Goal: Find specific fact: Find specific fact

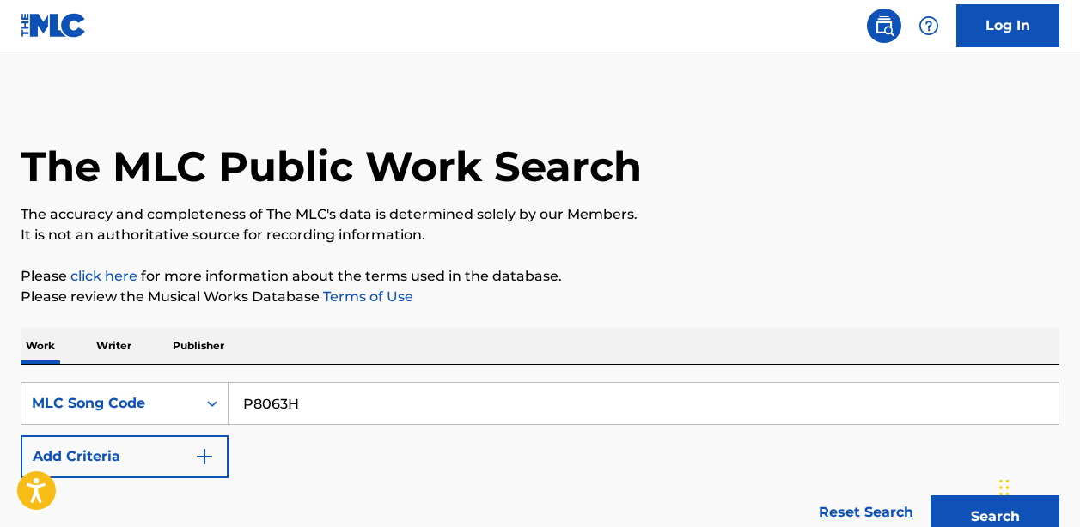
click at [277, 383] on input "P8063H" at bounding box center [643, 403] width 830 height 41
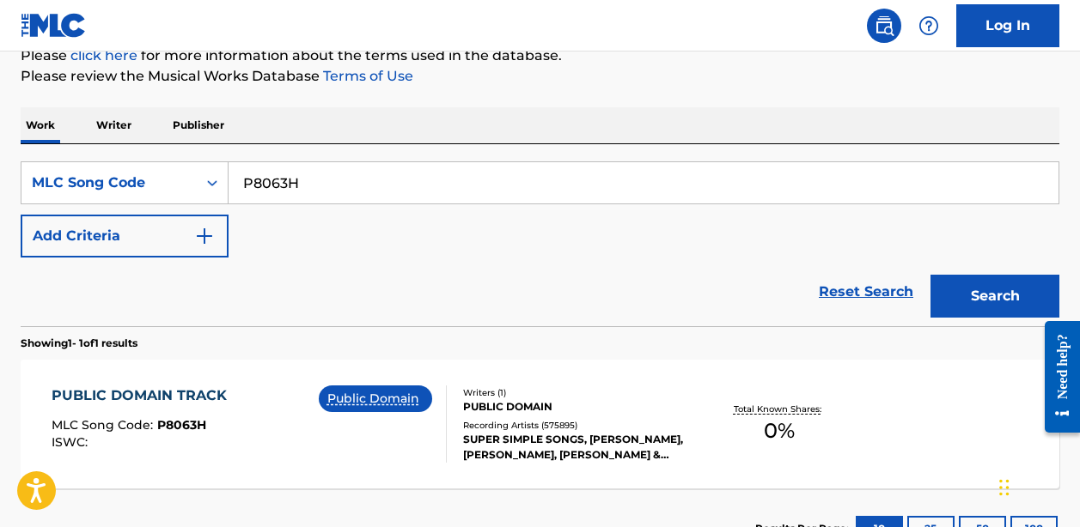
click at [278, 163] on input "P8063H" at bounding box center [643, 182] width 830 height 41
type input "WHO'S AFRAID OF [PERSON_NAME]?"
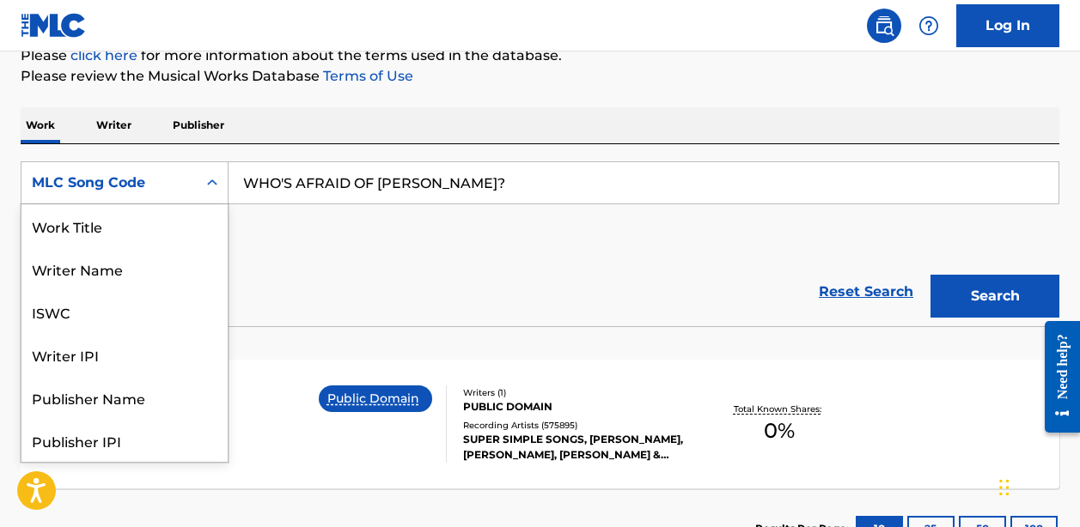
click at [157, 175] on div "MLC Song Code" at bounding box center [109, 183] width 155 height 21
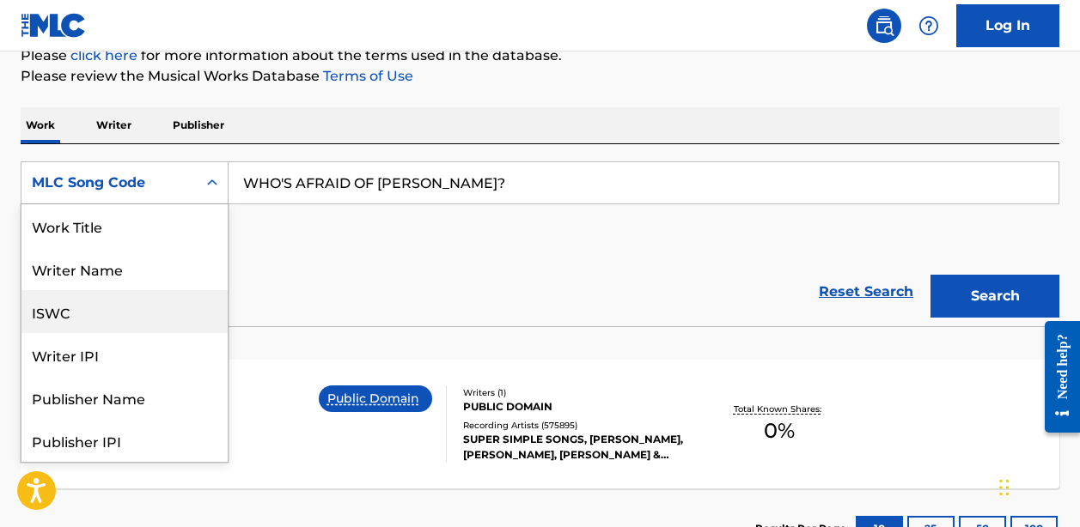
click at [138, 222] on div "Work Title" at bounding box center [124, 225] width 206 height 43
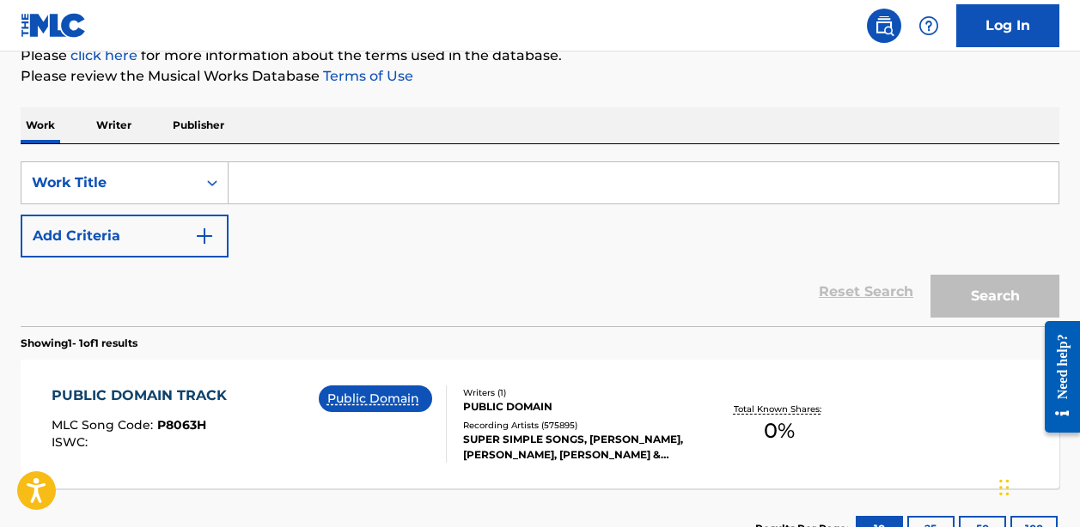
click at [411, 175] on input "Search Form" at bounding box center [643, 182] width 830 height 41
paste input "WHO'S AFRAID OF [PERSON_NAME]?"
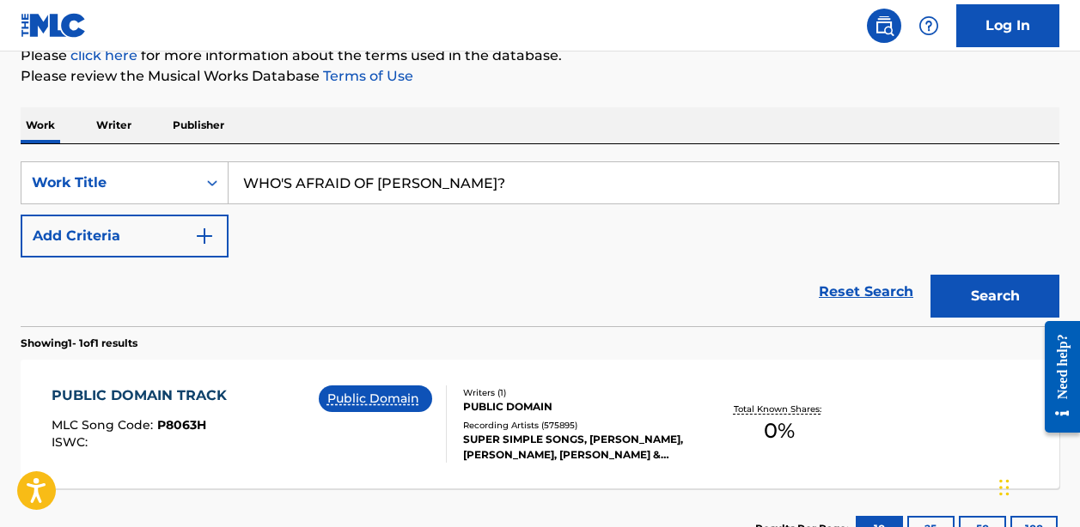
click at [995, 296] on button "Search" at bounding box center [994, 296] width 129 height 43
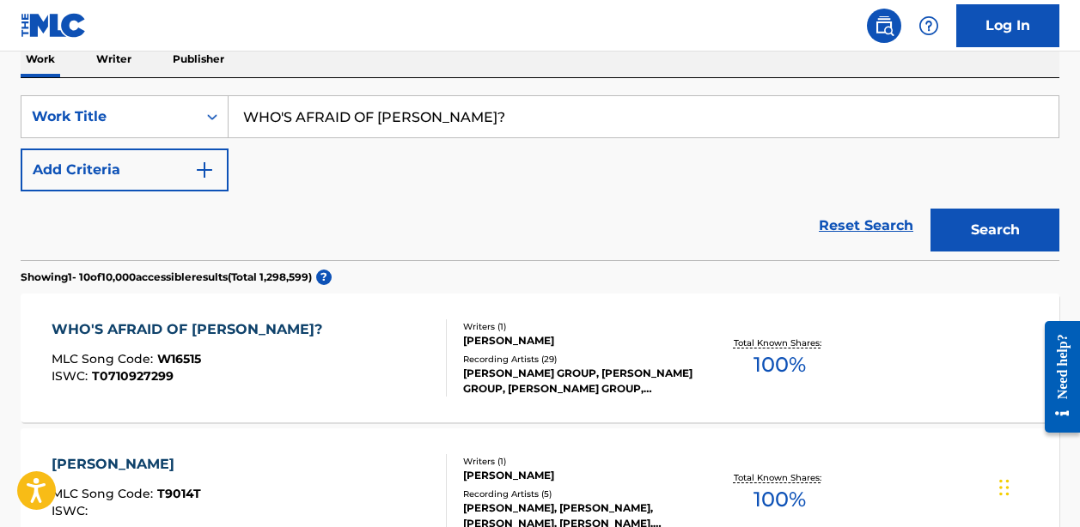
scroll to position [282, 0]
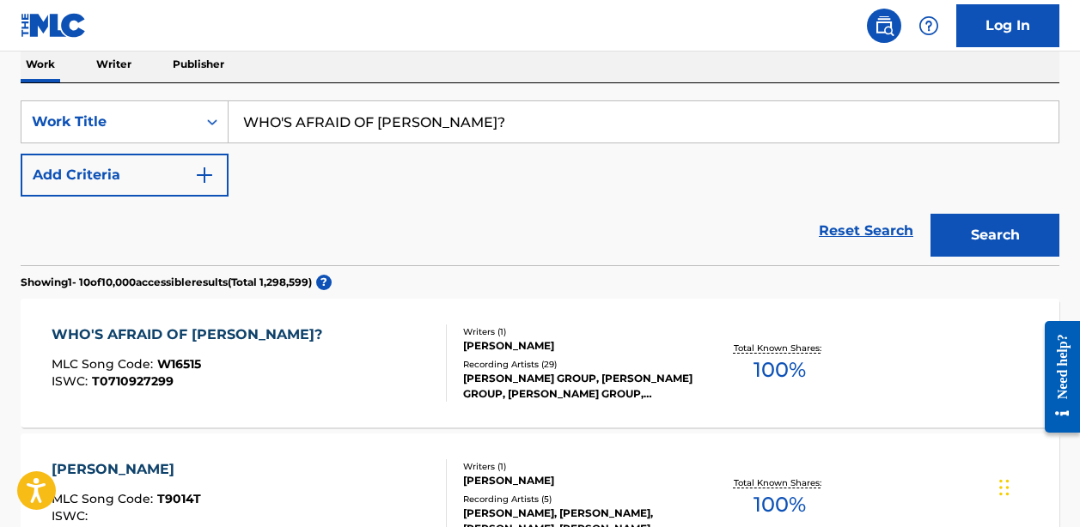
click at [407, 126] on input "WHO'S AFRAID OF [PERSON_NAME]?" at bounding box center [643, 121] width 830 height 41
paste input "What I Always Wanted"
click at [407, 126] on input "WHO'S AFRAID OF [PERSON_NAME]?" at bounding box center [643, 121] width 830 height 41
click at [407, 126] on input "WHO'S AFRAID OF What I Always Wanted [PERSON_NAME]?" at bounding box center [643, 121] width 830 height 41
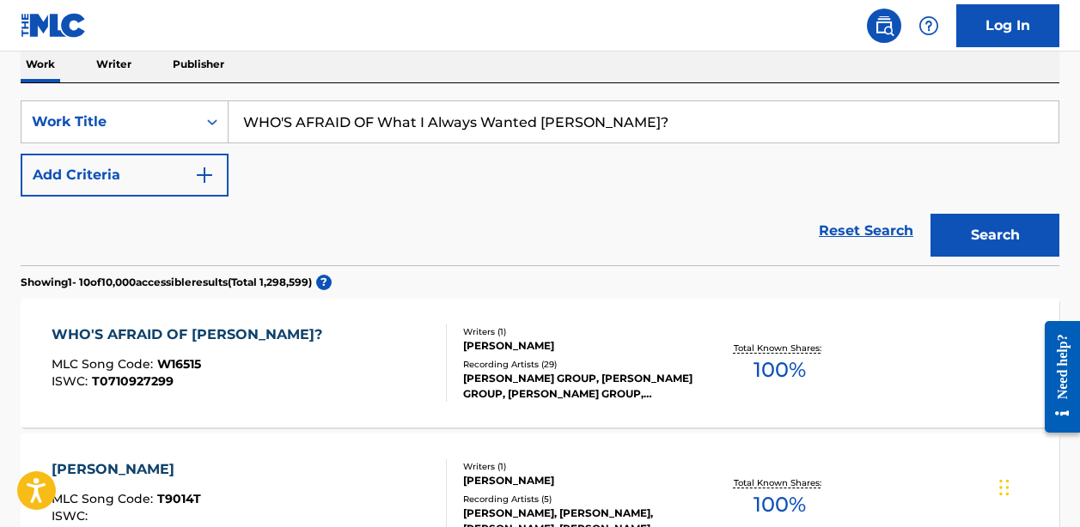
click at [407, 126] on input "WHO'S AFRAID OF What I Always Wanted [PERSON_NAME]?" at bounding box center [643, 121] width 830 height 41
paste input "hat I Always Wanted"
type input "What I Always Wanted"
click at [995, 235] on button "Search" at bounding box center [994, 235] width 129 height 43
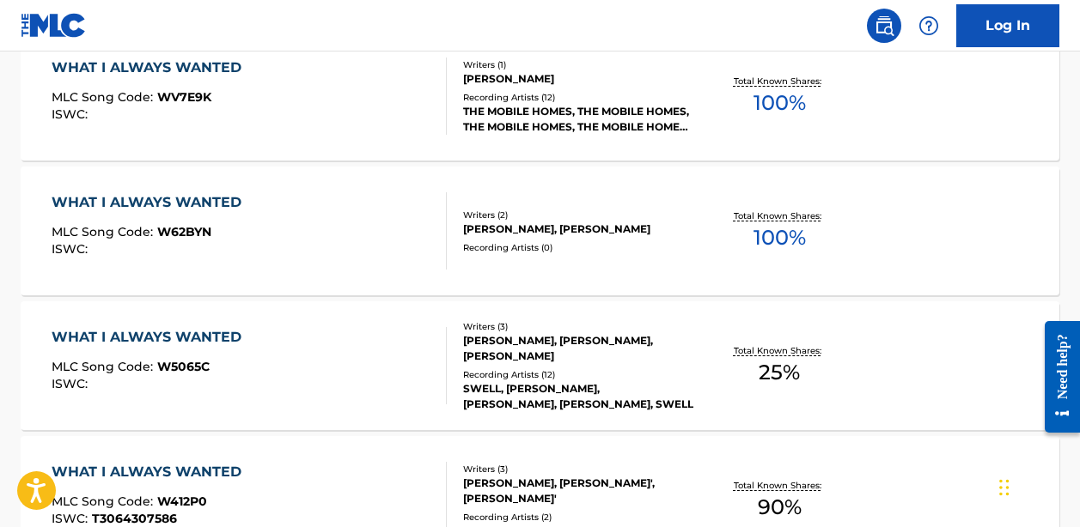
scroll to position [549, 0]
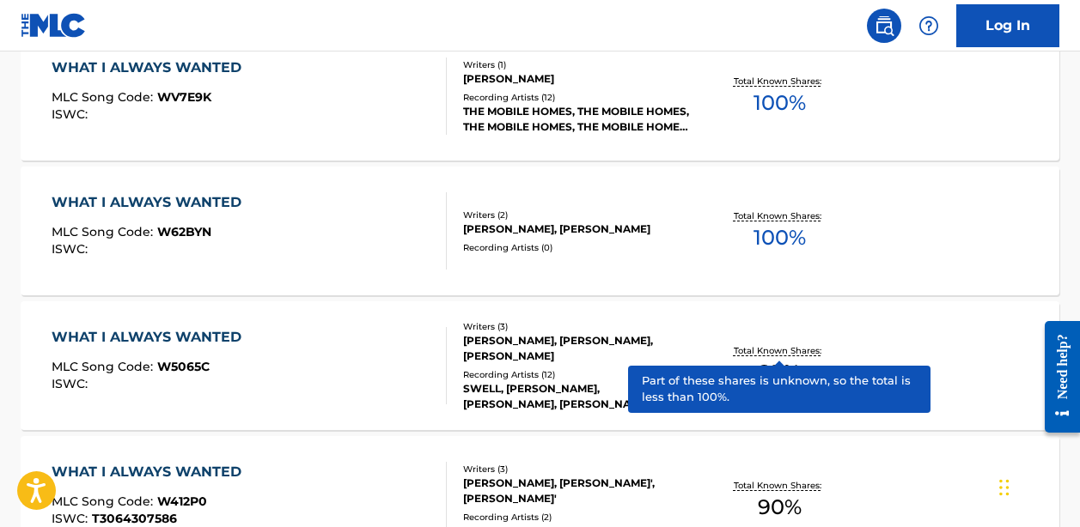
click at [636, 256] on div "WHAT I ALWAYS WANTED MLC Song Code : W62BYN ISWC : Writers ( 2 ) [PERSON_NAME],…" at bounding box center [540, 231] width 1038 height 129
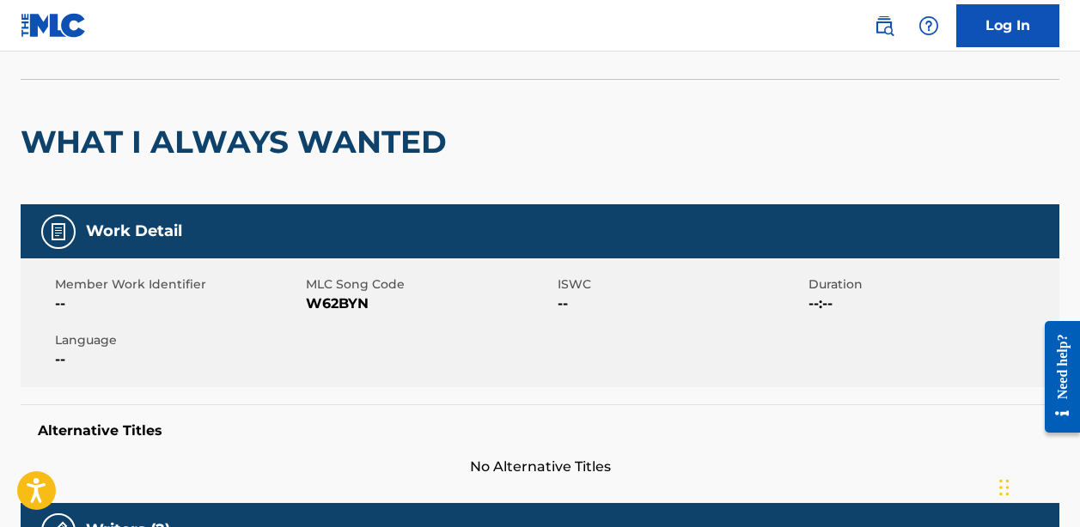
scroll to position [202, 0]
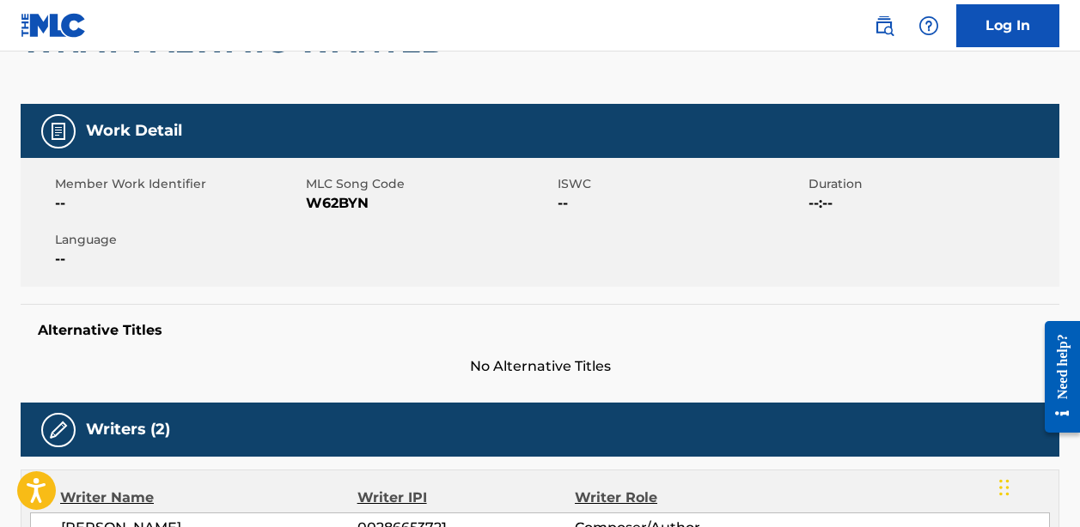
click at [336, 202] on span "W62BYN" at bounding box center [429, 203] width 246 height 21
